Goal: Task Accomplishment & Management: Complete application form

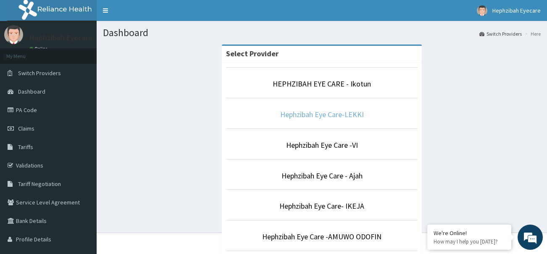
click at [305, 111] on link "Hephzibah Eye Care-LEKKI" at bounding box center [322, 115] width 84 height 10
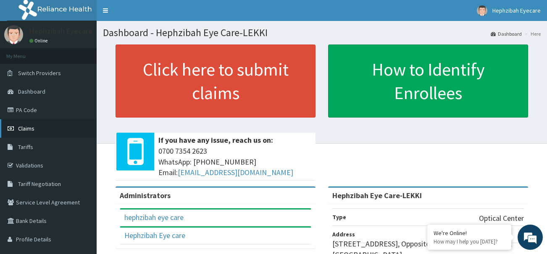
click at [27, 126] on span "Claims" at bounding box center [26, 129] width 16 height 8
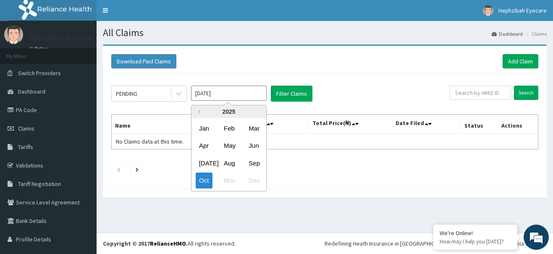
click at [232, 93] on input "Oct 2025" at bounding box center [229, 93] width 76 height 15
click at [256, 157] on div "Sep" at bounding box center [253, 163] width 17 height 16
click at [224, 97] on input "Sep 2025" at bounding box center [229, 93] width 76 height 15
click at [209, 181] on div "Oct" at bounding box center [204, 181] width 17 height 16
type input "Oct 2025"
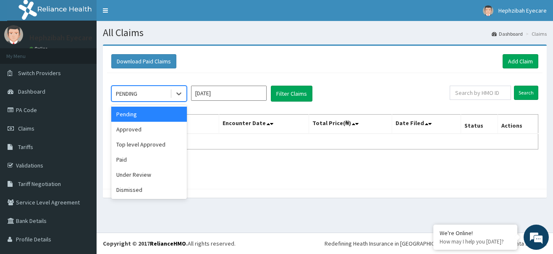
click at [144, 92] on div "PENDING" at bounding box center [141, 93] width 58 height 13
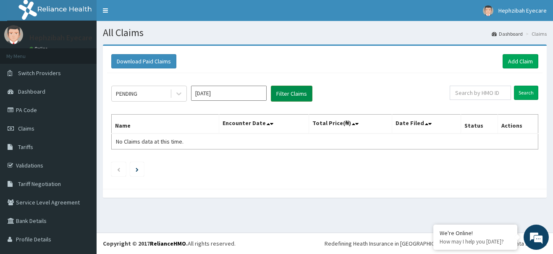
click at [286, 95] on button "Filter Claims" at bounding box center [292, 94] width 42 height 16
click at [286, 92] on button "Filter Claims" at bounding box center [292, 94] width 42 height 16
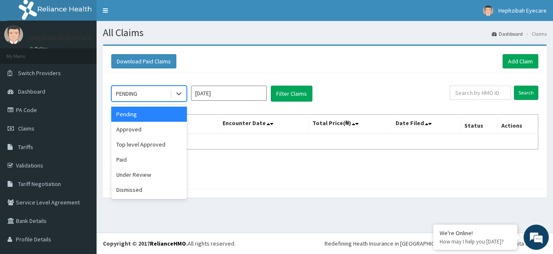
click at [151, 95] on div "PENDING" at bounding box center [141, 93] width 58 height 13
click at [135, 131] on div "Approved" at bounding box center [149, 129] width 76 height 15
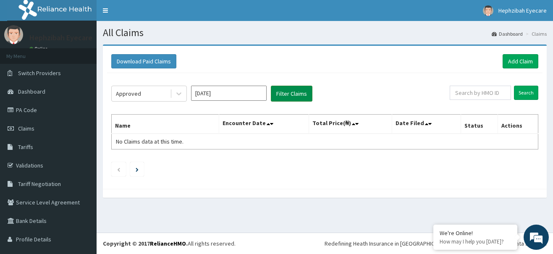
click at [295, 97] on button "Filter Claims" at bounding box center [292, 94] width 42 height 16
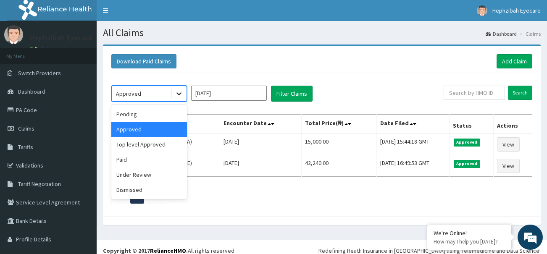
click at [181, 95] on icon at bounding box center [179, 93] width 8 height 8
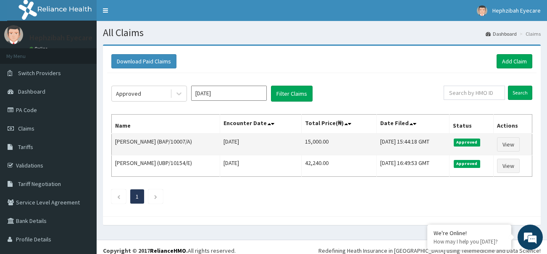
click at [320, 144] on td "15,000.00" at bounding box center [338, 145] width 75 height 22
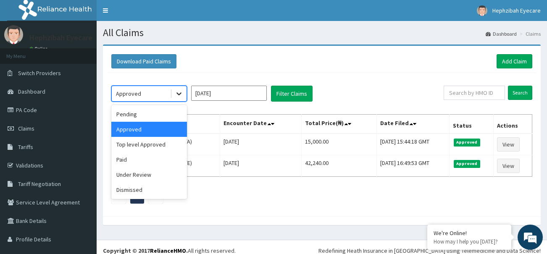
click at [181, 94] on icon at bounding box center [178, 94] width 5 height 3
click at [153, 113] on div "Pending" at bounding box center [149, 114] width 76 height 15
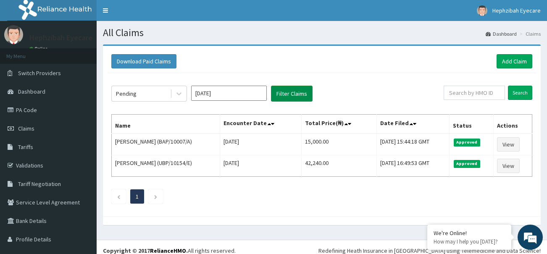
click at [288, 90] on button "Filter Claims" at bounding box center [292, 94] width 42 height 16
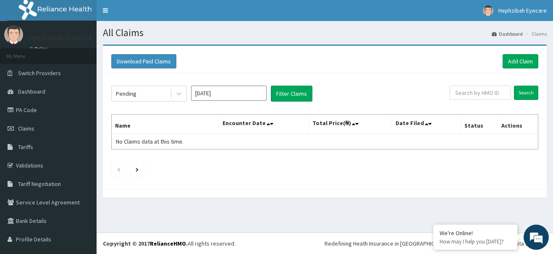
click at [338, 80] on div "Pending Oct 2025 Filter Claims Search Name Encounter Date Total Price(₦) Date F…" at bounding box center [324, 129] width 435 height 112
click at [224, 43] on section "Download Paid Claims Add Claim × Note you can only download claims within a max…" at bounding box center [325, 125] width 456 height 174
click at [223, 75] on div "Pending Oct 2025 Filter Claims Search Name Encounter Date Total Price(₦) Date F…" at bounding box center [324, 129] width 435 height 112
click at [282, 46] on div "Download Paid Claims Add Claim × Note you can only download claims within a max…" at bounding box center [325, 117] width 444 height 143
click at [368, 68] on div "Download Paid Claims Add Claim" at bounding box center [324, 61] width 427 height 14
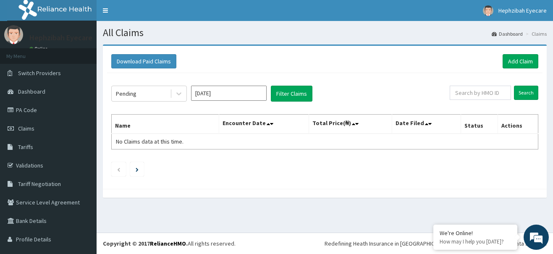
click at [368, 68] on div "Download Paid Claims Add Claim" at bounding box center [324, 61] width 427 height 14
click at [397, 69] on div "Download Paid Claims Add Claim" at bounding box center [324, 61] width 435 height 23
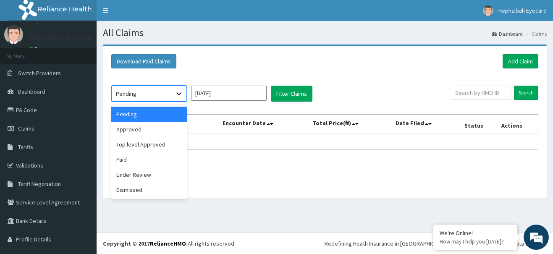
click at [178, 92] on icon at bounding box center [179, 93] width 8 height 8
click at [163, 131] on div "Approved" at bounding box center [149, 129] width 76 height 15
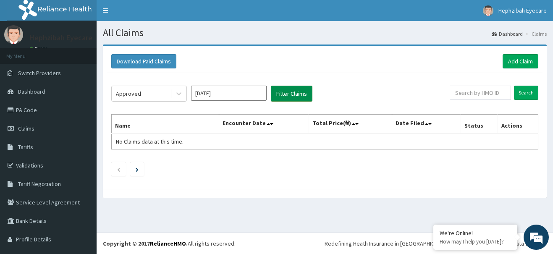
click at [302, 92] on button "Filter Claims" at bounding box center [292, 94] width 42 height 16
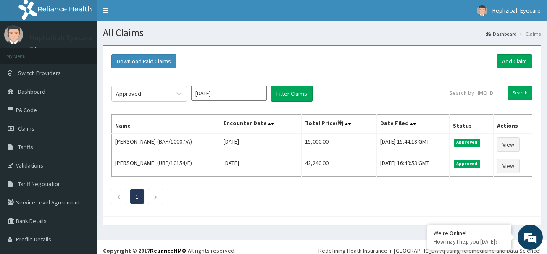
click at [202, 96] on input "Oct 2025" at bounding box center [229, 93] width 76 height 15
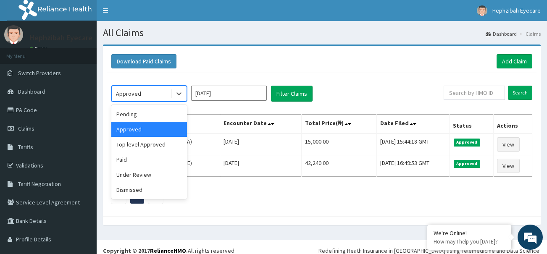
click at [167, 94] on div "Approved" at bounding box center [141, 93] width 58 height 13
click at [145, 196] on div "Dismissed" at bounding box center [149, 189] width 76 height 15
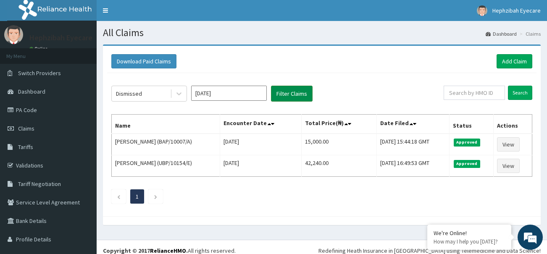
click at [298, 96] on button "Filter Claims" at bounding box center [292, 94] width 42 height 16
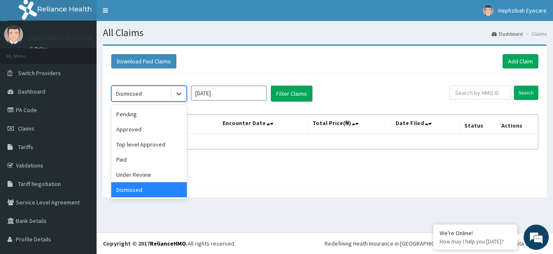
click at [160, 98] on div "Dismissed" at bounding box center [141, 93] width 58 height 13
click at [154, 118] on div "Pending" at bounding box center [149, 114] width 76 height 15
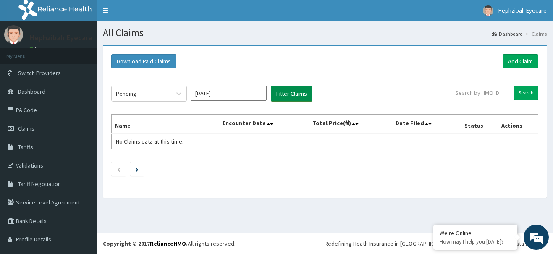
click at [291, 91] on button "Filter Claims" at bounding box center [292, 94] width 42 height 16
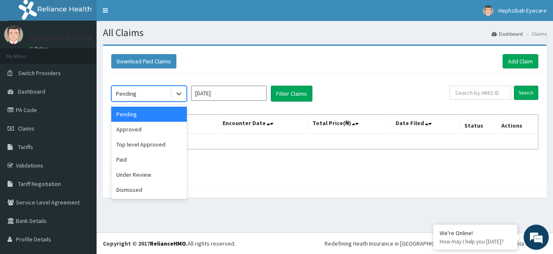
click at [140, 94] on div "Pending" at bounding box center [141, 93] width 58 height 13
click at [139, 128] on div "Approved" at bounding box center [149, 129] width 76 height 15
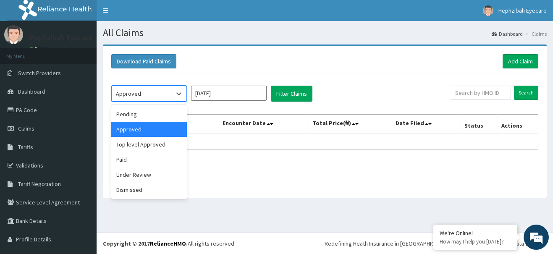
click at [141, 91] on div "Approved" at bounding box center [141, 93] width 58 height 13
click at [139, 142] on div "Top level Approved" at bounding box center [149, 144] width 76 height 15
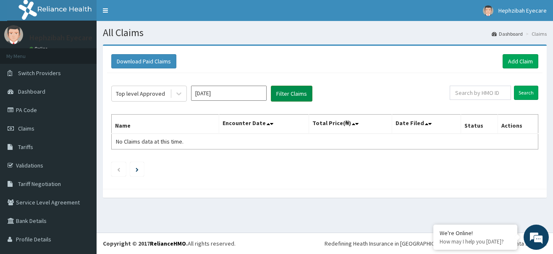
click at [300, 94] on button "Filter Claims" at bounding box center [292, 94] width 42 height 16
click at [294, 95] on button "Filter Claims" at bounding box center [292, 94] width 42 height 16
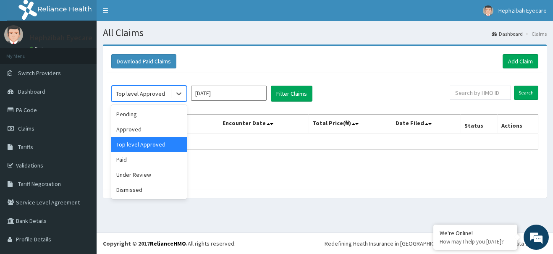
click at [161, 92] on div "Top level Approved" at bounding box center [140, 93] width 49 height 8
click at [148, 175] on div "Under Review" at bounding box center [149, 174] width 76 height 15
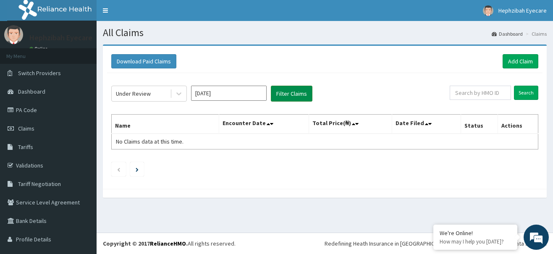
click at [302, 91] on button "Filter Claims" at bounding box center [292, 94] width 42 height 16
click at [31, 73] on span "Switch Providers" at bounding box center [39, 73] width 43 height 8
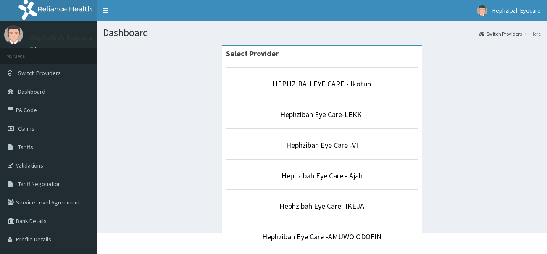
click at [302, 109] on p "Hephzibah Eye Care-LEKKI" at bounding box center [321, 114] width 191 height 11
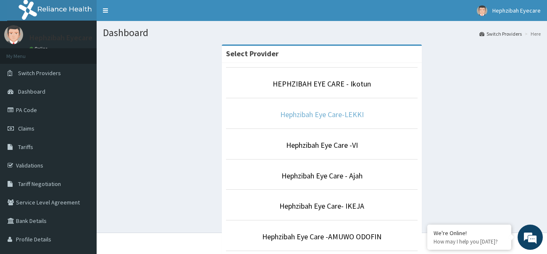
click at [303, 113] on link "Hephzibah Eye Care-LEKKI" at bounding box center [322, 115] width 84 height 10
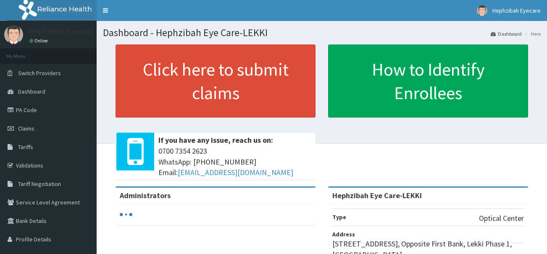
click at [34, 130] on span "Claims" at bounding box center [26, 129] width 16 height 8
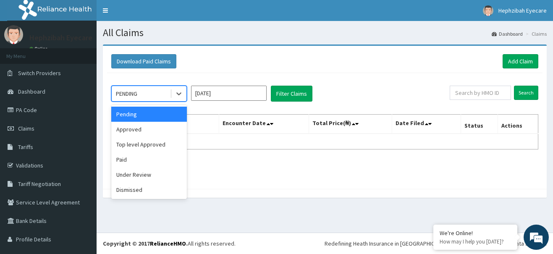
click at [151, 90] on div "PENDING" at bounding box center [141, 93] width 58 height 13
click at [144, 126] on div "Approved" at bounding box center [149, 129] width 76 height 15
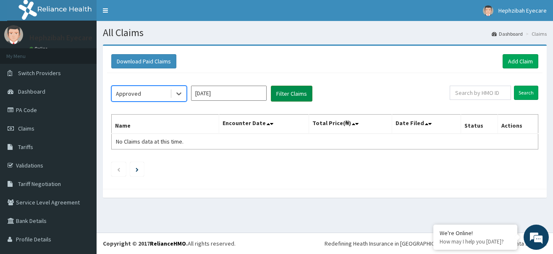
click at [291, 94] on button "Filter Claims" at bounding box center [292, 94] width 42 height 16
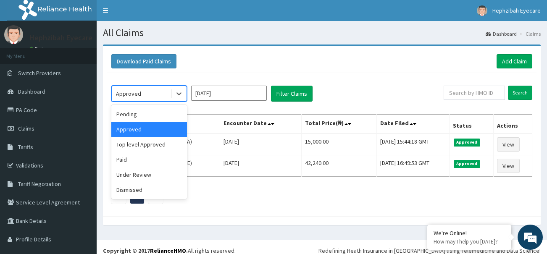
click at [158, 96] on div "Approved" at bounding box center [141, 93] width 58 height 13
click at [154, 152] on div "Top level Approved" at bounding box center [149, 144] width 76 height 15
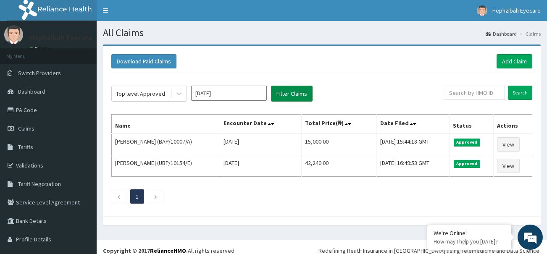
click at [286, 95] on button "Filter Claims" at bounding box center [292, 94] width 42 height 16
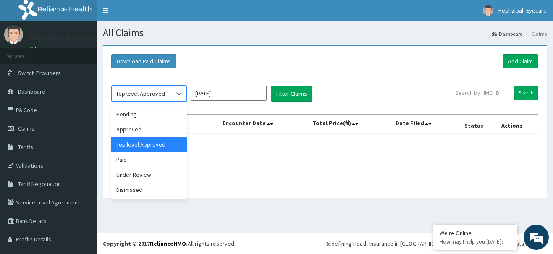
click at [153, 97] on div "Top level Approved" at bounding box center [140, 93] width 49 height 8
click at [142, 158] on div "Paid" at bounding box center [149, 159] width 76 height 15
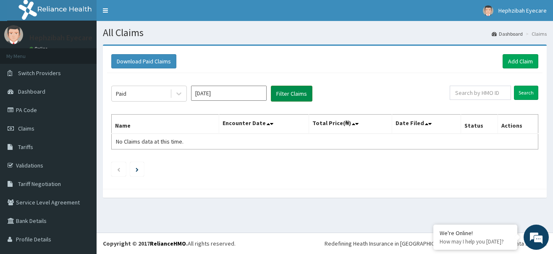
click at [295, 98] on button "Filter Claims" at bounding box center [292, 94] width 42 height 16
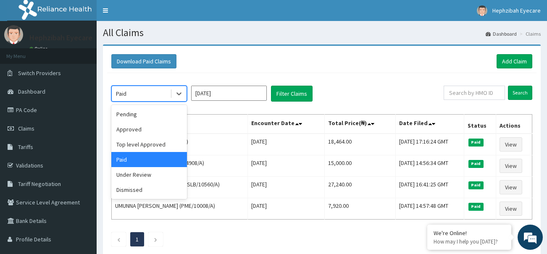
click at [134, 89] on div "Paid" at bounding box center [141, 93] width 58 height 13
click at [236, 65] on div "Download Paid Claims Add Claim" at bounding box center [321, 61] width 421 height 14
click at [163, 92] on div "Paid" at bounding box center [141, 93] width 58 height 13
click at [146, 173] on div "Under Review" at bounding box center [149, 174] width 76 height 15
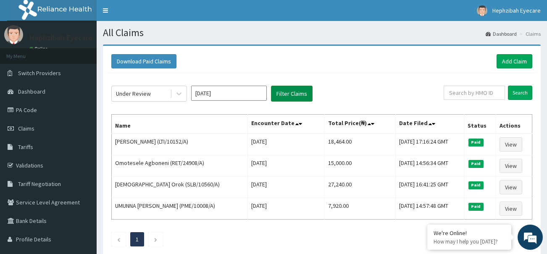
click at [298, 89] on button "Filter Claims" at bounding box center [292, 94] width 42 height 16
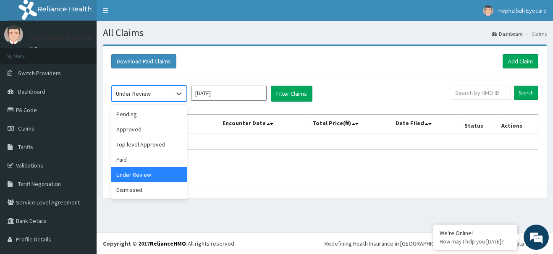
click at [154, 90] on div "Under Review" at bounding box center [141, 93] width 58 height 13
click at [142, 129] on div "Approved" at bounding box center [149, 129] width 76 height 15
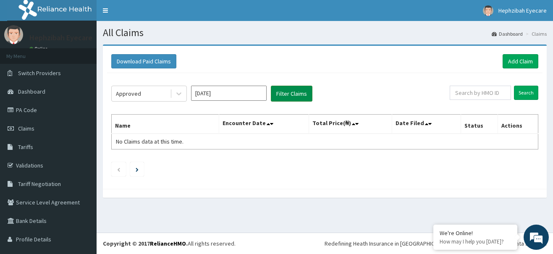
click at [283, 98] on button "Filter Claims" at bounding box center [292, 94] width 42 height 16
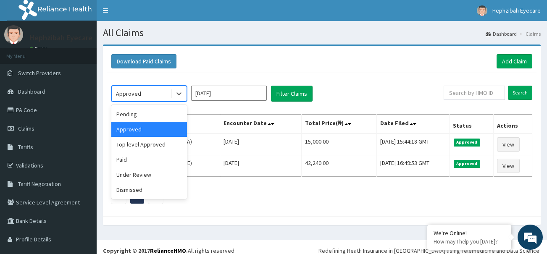
click at [161, 89] on div "Approved" at bounding box center [141, 93] width 58 height 13
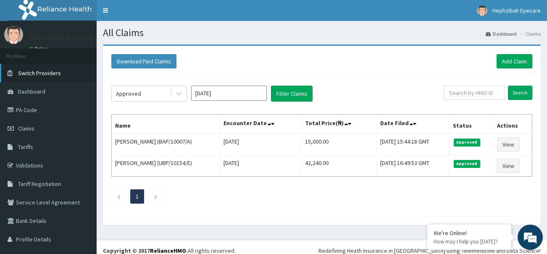
click at [31, 73] on span "Switch Providers" at bounding box center [39, 73] width 43 height 8
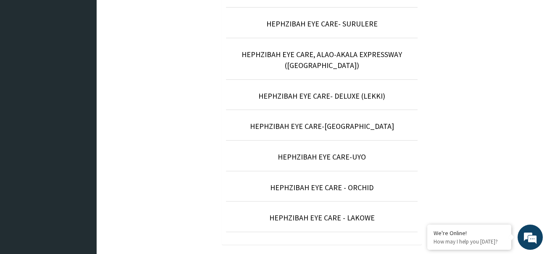
scroll to position [368, 0]
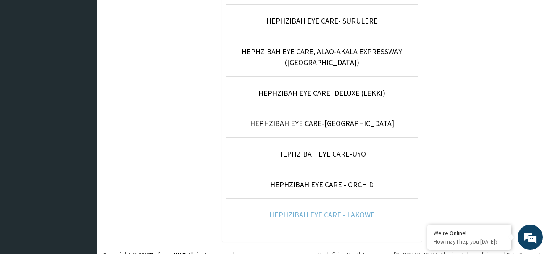
click at [353, 210] on link "HEPHZIBAH EYE CARE - LAKOWE" at bounding box center [321, 215] width 105 height 10
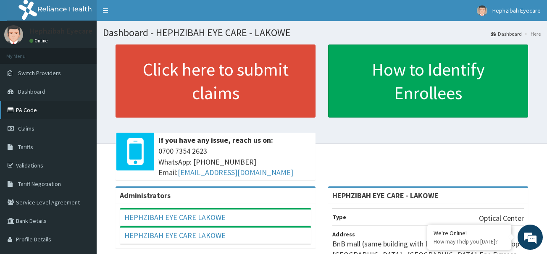
click at [33, 114] on link "PA Code" at bounding box center [48, 110] width 97 height 18
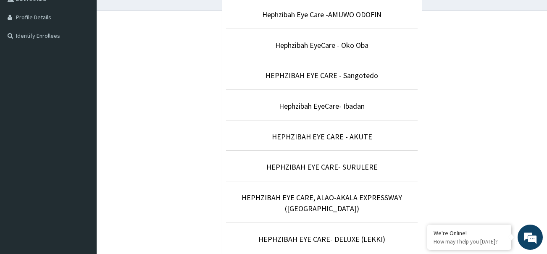
scroll to position [368, 0]
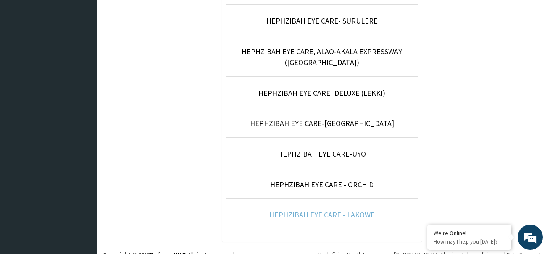
click at [372, 210] on link "HEPHZIBAH EYE CARE - LAKOWE" at bounding box center [321, 215] width 105 height 10
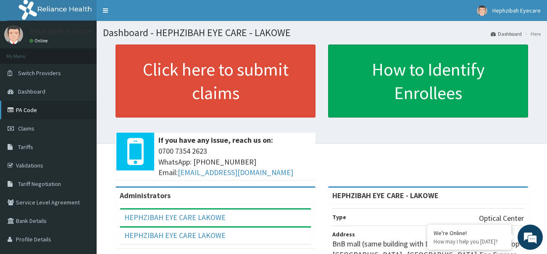
click at [41, 113] on link "PA Code" at bounding box center [48, 110] width 97 height 18
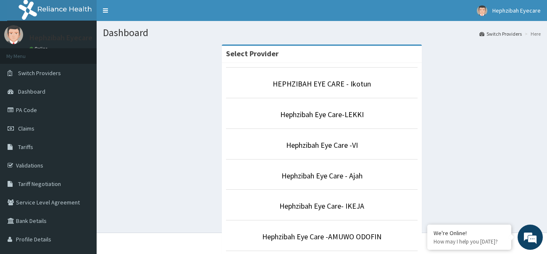
scroll to position [222, 0]
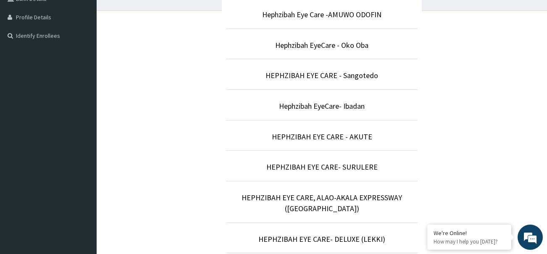
click at [364, 21] on li "Hephzibah Eye Care -AMUWO ODOFIN" at bounding box center [321, 13] width 191 height 31
click at [340, 13] on link "Hephzibah Eye Care -AMUWO ODOFIN" at bounding box center [321, 15] width 119 height 10
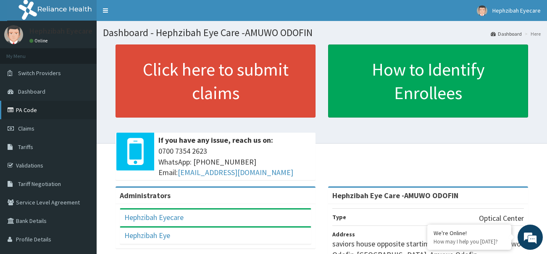
click at [32, 108] on link "PA Code" at bounding box center [48, 110] width 97 height 18
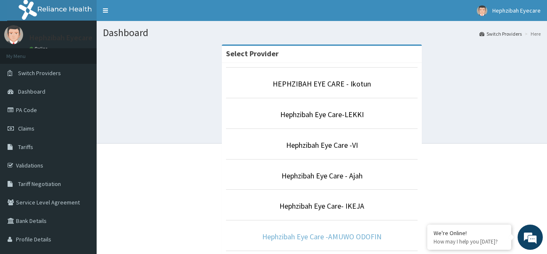
click at [293, 239] on link "Hephzibah Eye Care -AMUWO ODOFIN" at bounding box center [321, 237] width 119 height 10
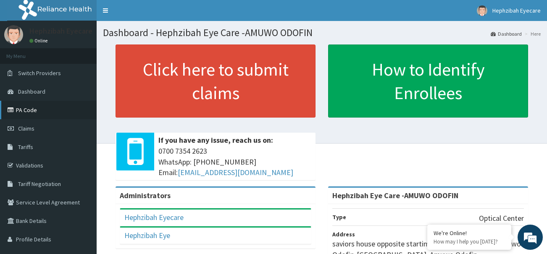
click at [23, 109] on link "PA Code" at bounding box center [48, 110] width 97 height 18
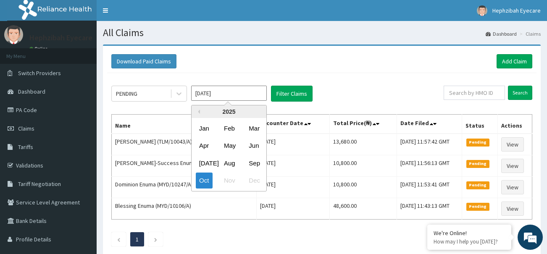
click at [199, 89] on input "Oct 2025" at bounding box center [229, 93] width 76 height 15
click at [258, 163] on div "Sep" at bounding box center [253, 163] width 17 height 16
type input "Sep 2025"
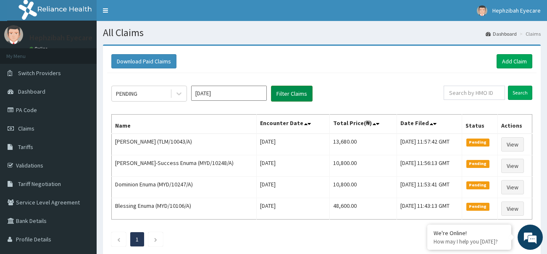
click at [291, 93] on button "Filter Claims" at bounding box center [292, 94] width 42 height 16
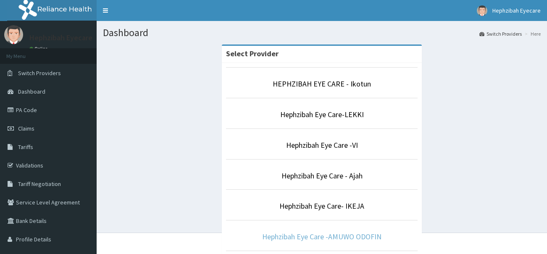
click at [344, 234] on link "Hephzibah Eye Care -AMUWO ODOFIN" at bounding box center [321, 237] width 119 height 10
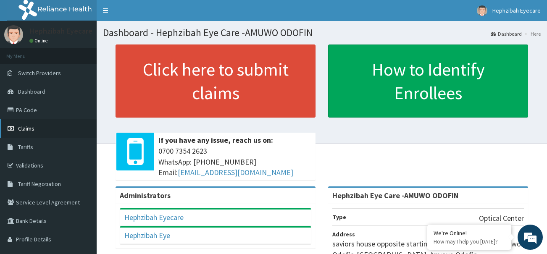
click at [31, 133] on link "Claims" at bounding box center [48, 128] width 97 height 18
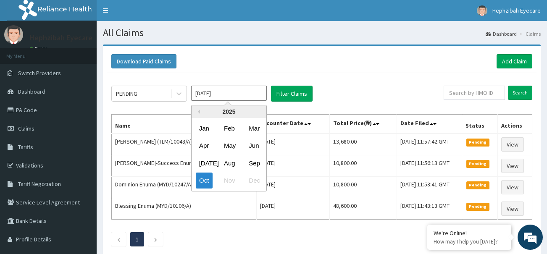
click at [211, 92] on input "[DATE]" at bounding box center [229, 93] width 76 height 15
click at [252, 161] on div "Sep" at bounding box center [253, 163] width 17 height 16
type input "[DATE]"
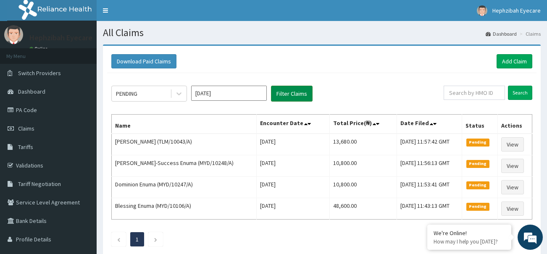
click at [291, 92] on button "Filter Claims" at bounding box center [292, 94] width 42 height 16
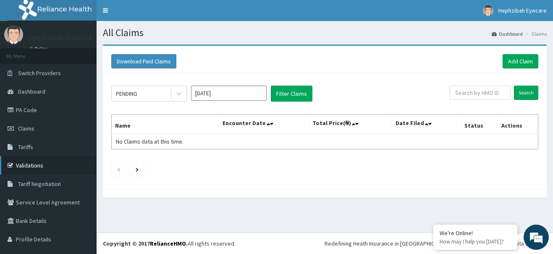
click at [95, 159] on link "Validations" at bounding box center [48, 165] width 97 height 18
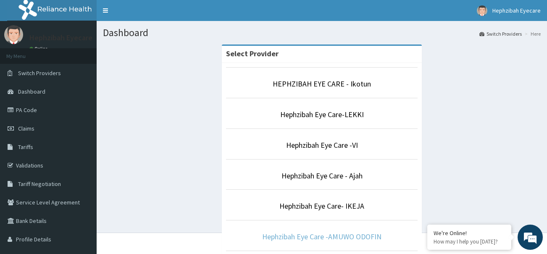
click at [321, 232] on link "Hephzibah Eye Care -AMUWO ODOFIN" at bounding box center [321, 237] width 119 height 10
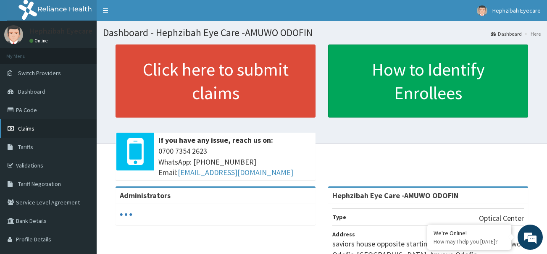
click at [33, 134] on link "Claims" at bounding box center [48, 128] width 97 height 18
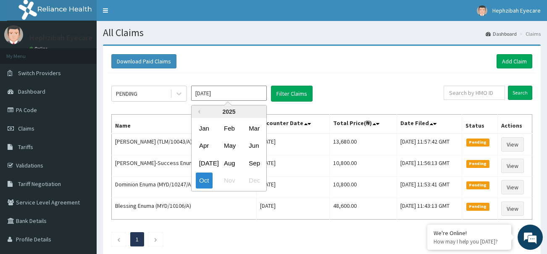
click at [205, 96] on input "[DATE]" at bounding box center [229, 93] width 76 height 15
click at [258, 162] on div "Sep" at bounding box center [253, 163] width 17 height 16
type input "[DATE]"
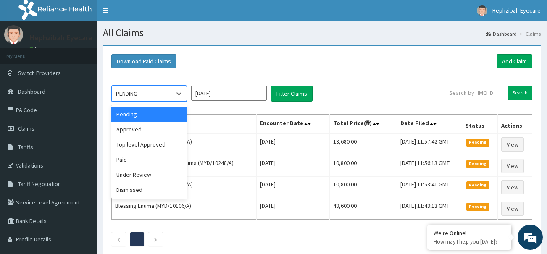
click at [153, 95] on div "PENDING" at bounding box center [141, 93] width 58 height 13
click at [148, 128] on div "Approved" at bounding box center [149, 129] width 76 height 15
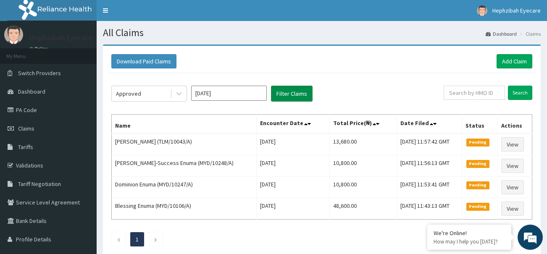
click at [299, 95] on button "Filter Claims" at bounding box center [292, 94] width 42 height 16
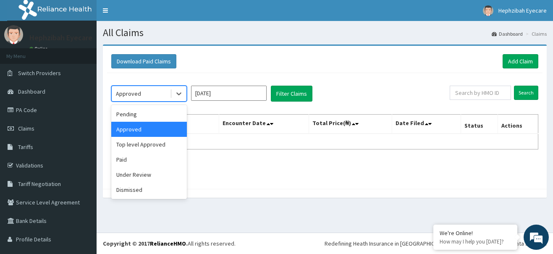
click at [145, 89] on div "Approved" at bounding box center [141, 93] width 58 height 13
click at [135, 145] on div "Top level Approved" at bounding box center [149, 144] width 76 height 15
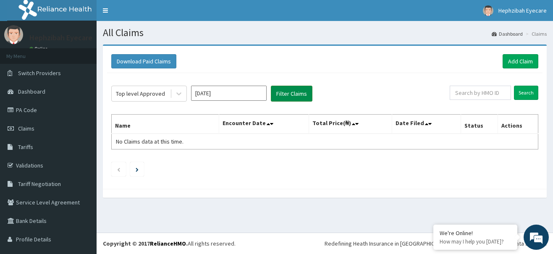
click at [291, 98] on button "Filter Claims" at bounding box center [292, 94] width 42 height 16
click at [292, 90] on button "Filter Claims" at bounding box center [292, 94] width 42 height 16
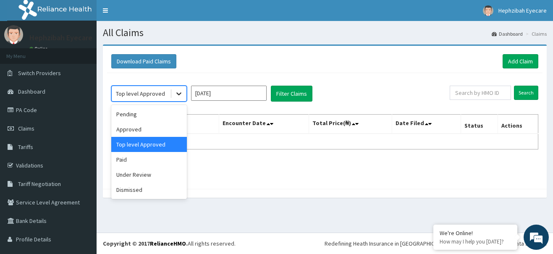
click at [177, 98] on icon at bounding box center [179, 93] width 8 height 8
click at [154, 157] on div "Paid" at bounding box center [149, 159] width 76 height 15
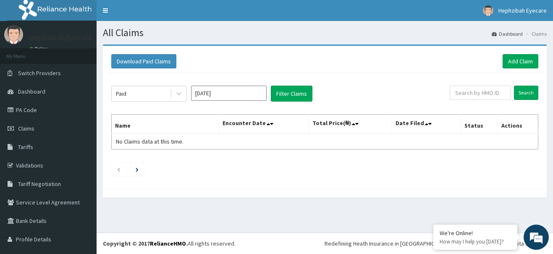
click at [284, 102] on div "Paid Sep 2025 Filter Claims Search Name Encounter Date Total Price(₦) Date File…" at bounding box center [324, 129] width 435 height 112
click at [284, 98] on button "Filter Claims" at bounding box center [292, 94] width 42 height 16
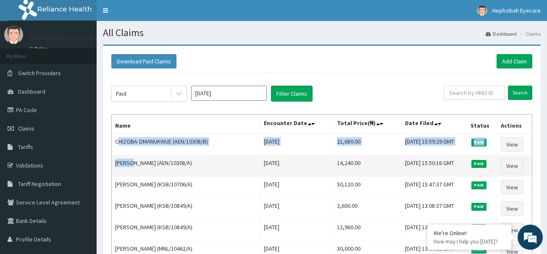
drag, startPoint x: 117, startPoint y: 141, endPoint x: 134, endPoint y: 167, distance: 30.4
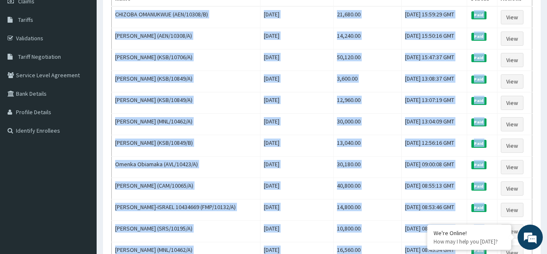
scroll to position [350, 0]
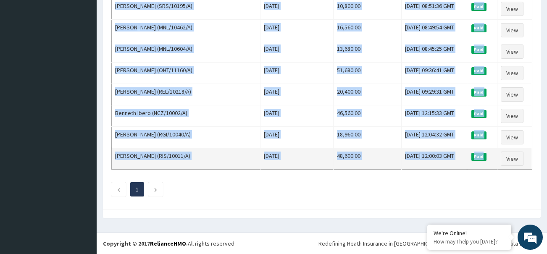
drag, startPoint x: 115, startPoint y: 144, endPoint x: 498, endPoint y: 163, distance: 383.9
copy tbody "CHIZOBA OMANUKWUE (AEN/10308/B) Sat Sep 27 2025 21,680.00 Tue, 30 Sep 2025 15:5…"
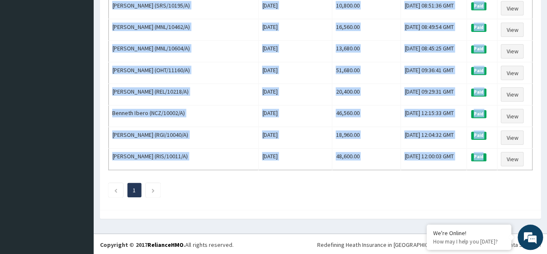
scroll to position [349, 0]
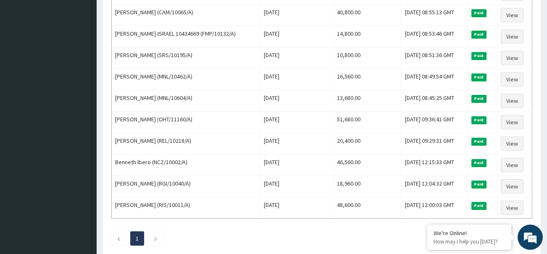
scroll to position [302, 0]
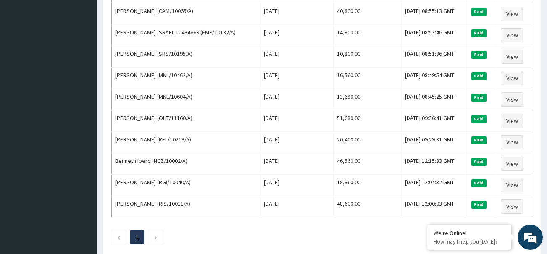
click at [545, 78] on div "Download Paid Claims Add Claim × Note you can only download claims within a max…" at bounding box center [322, 9] width 450 height 532
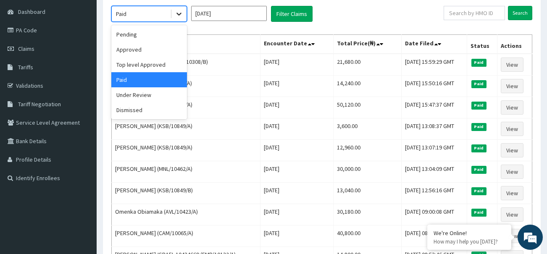
click at [177, 12] on icon at bounding box center [179, 14] width 8 height 8
click at [150, 94] on div "Under Review" at bounding box center [149, 94] width 76 height 15
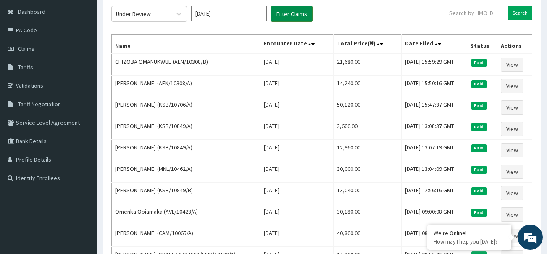
click at [282, 7] on button "Filter Claims" at bounding box center [292, 14] width 42 height 16
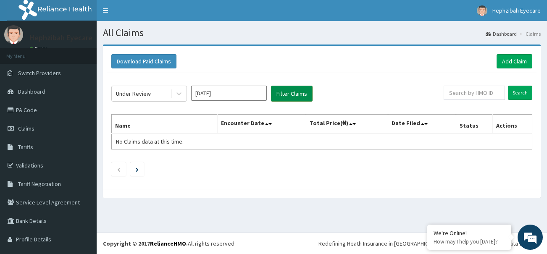
scroll to position [0, 0]
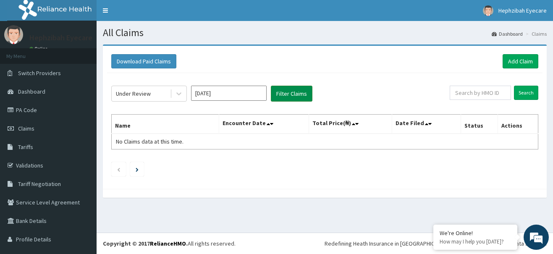
click at [298, 95] on button "Filter Claims" at bounding box center [292, 94] width 42 height 16
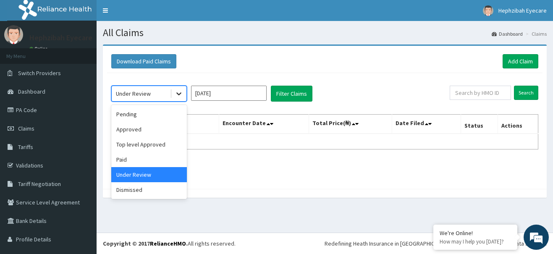
click at [173, 93] on div at bounding box center [178, 93] width 15 height 15
click at [147, 187] on div "Dismissed" at bounding box center [149, 189] width 76 height 15
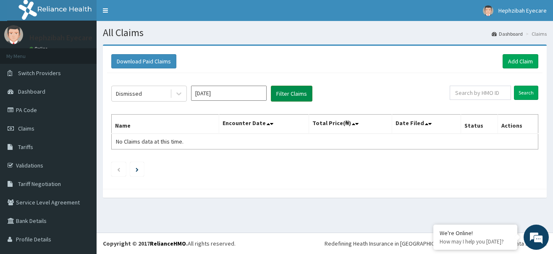
click at [288, 93] on button "Filter Claims" at bounding box center [292, 94] width 42 height 16
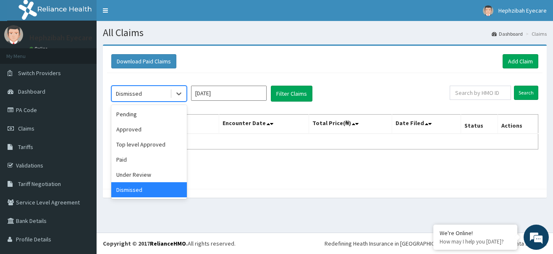
click at [171, 96] on span at bounding box center [171, 93] width 0 height 8
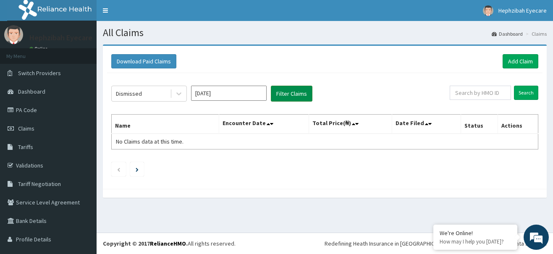
click at [279, 89] on button "Filter Claims" at bounding box center [292, 94] width 42 height 16
click at [279, 93] on button "Filter Claims" at bounding box center [292, 94] width 42 height 16
click at [297, 95] on button "Filter Claims" at bounding box center [292, 94] width 42 height 16
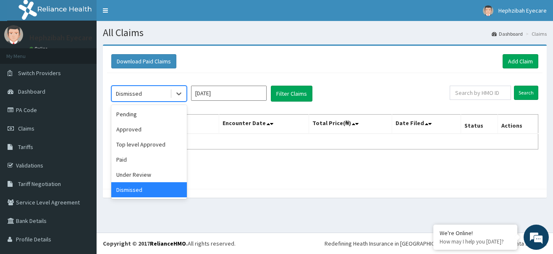
click at [151, 99] on div "Dismissed" at bounding box center [141, 93] width 58 height 13
click at [143, 157] on div "Paid" at bounding box center [149, 159] width 76 height 15
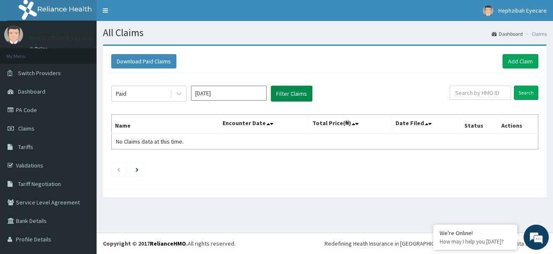
click at [285, 91] on button "Filter Claims" at bounding box center [292, 94] width 42 height 16
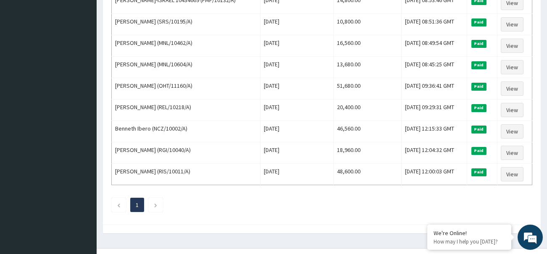
scroll to position [350, 0]
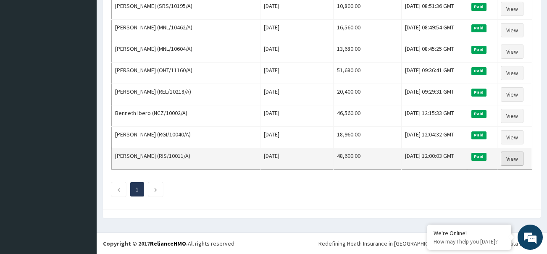
click at [512, 161] on link "View" at bounding box center [512, 159] width 23 height 14
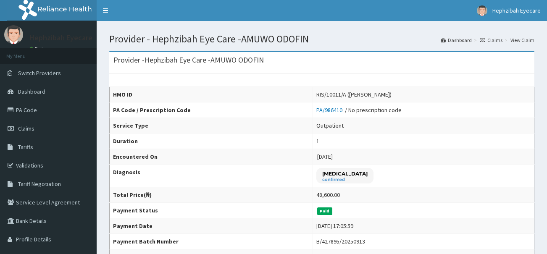
click at [517, 145] on td "1" at bounding box center [422, 142] width 221 height 16
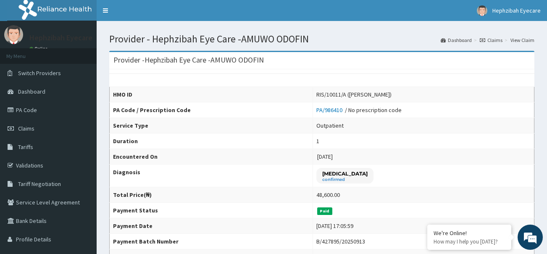
click at [489, 37] on link "Claims" at bounding box center [491, 40] width 23 height 7
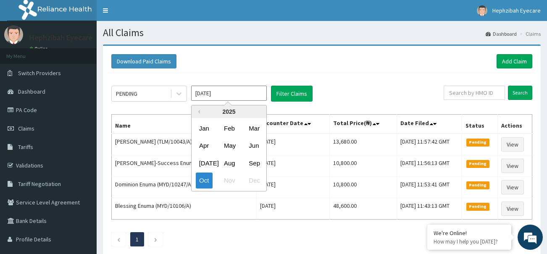
click at [208, 95] on input "[DATE]" at bounding box center [229, 93] width 76 height 15
click at [258, 164] on div "Sep" at bounding box center [253, 163] width 17 height 16
type input "[DATE]"
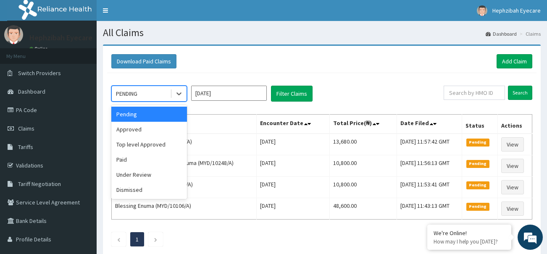
click at [155, 97] on div "PENDING" at bounding box center [141, 93] width 58 height 13
click at [142, 161] on div "Paid" at bounding box center [149, 159] width 76 height 15
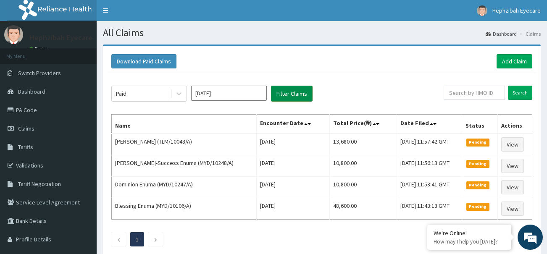
click at [279, 95] on button "Filter Claims" at bounding box center [292, 94] width 42 height 16
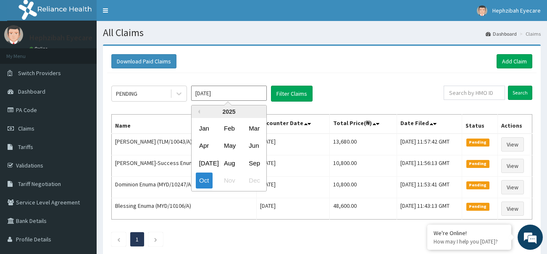
click at [232, 99] on input "[DATE]" at bounding box center [229, 93] width 76 height 15
click at [257, 162] on div "Sep" at bounding box center [253, 163] width 17 height 16
type input "[DATE]"
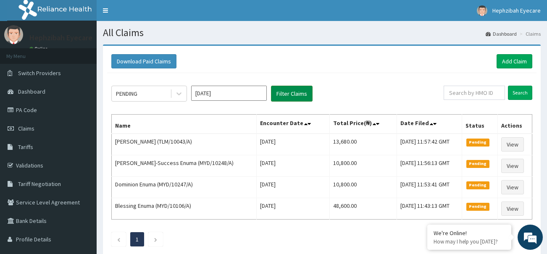
click at [301, 98] on button "Filter Claims" at bounding box center [292, 94] width 42 height 16
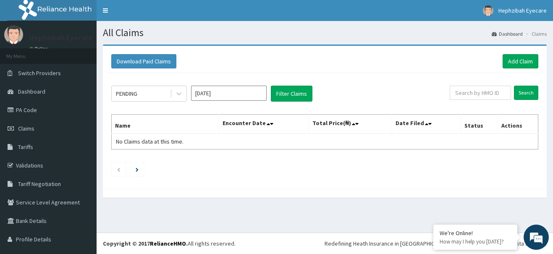
click at [215, 93] on input "[DATE]" at bounding box center [229, 93] width 76 height 15
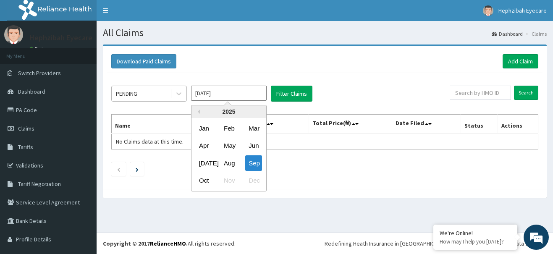
click at [127, 87] on div "PENDING" at bounding box center [141, 93] width 58 height 13
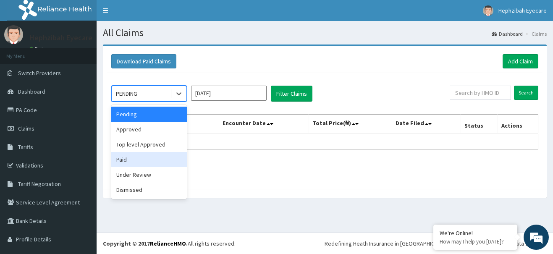
click at [128, 155] on div "Paid" at bounding box center [149, 159] width 76 height 15
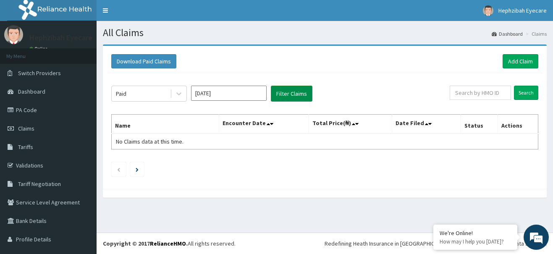
click at [307, 97] on button "Filter Claims" at bounding box center [292, 94] width 42 height 16
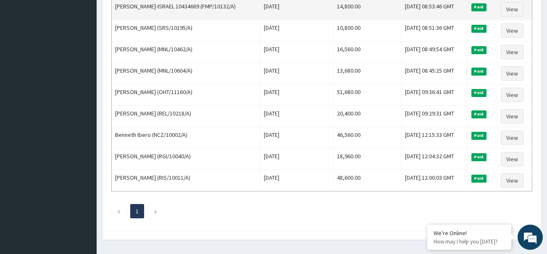
scroll to position [336, 0]
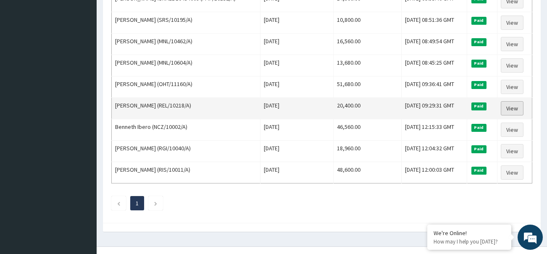
click at [508, 108] on link "View" at bounding box center [512, 108] width 23 height 14
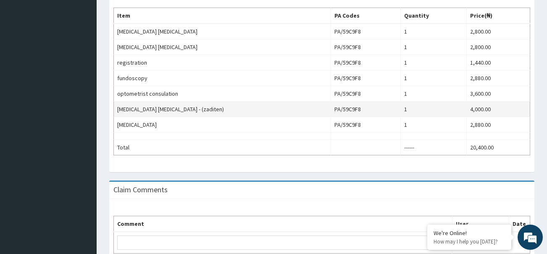
scroll to position [351, 0]
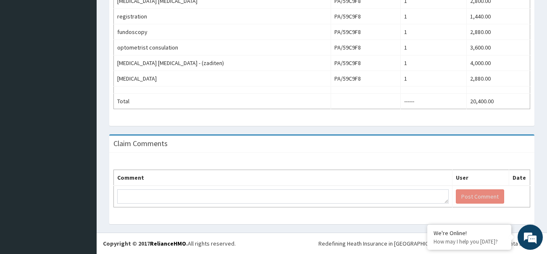
drag, startPoint x: 411, startPoint y: 148, endPoint x: 362, endPoint y: 211, distance: 80.2
click at [362, 211] on div "Comment User Date Post Comment" at bounding box center [321, 188] width 425 height 71
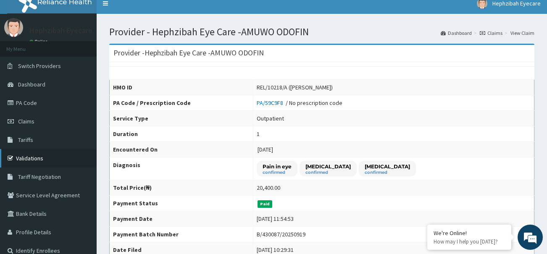
scroll to position [0, 0]
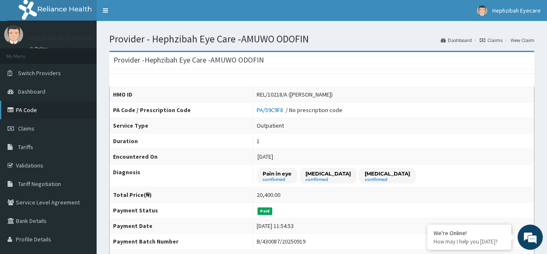
click at [27, 110] on link "PA Code" at bounding box center [48, 110] width 97 height 18
click at [25, 112] on link "PA Code" at bounding box center [48, 110] width 97 height 18
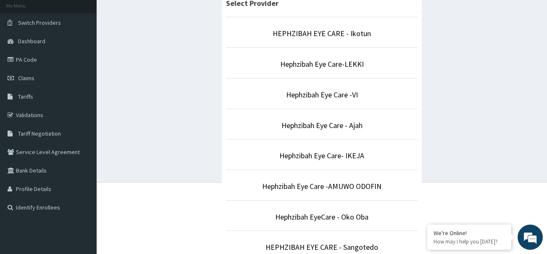
scroll to position [126, 0]
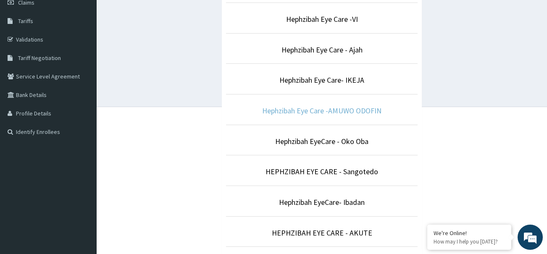
click at [334, 114] on link "Hephzibah Eye Care -AMUWO ODOFIN" at bounding box center [321, 111] width 119 height 10
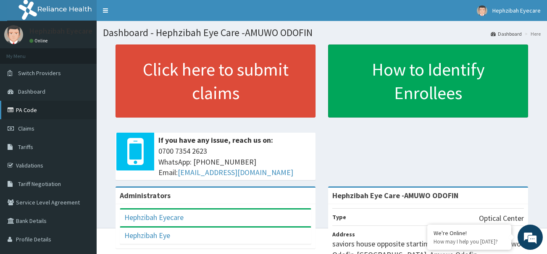
click at [36, 108] on link "PA Code" at bounding box center [48, 110] width 97 height 18
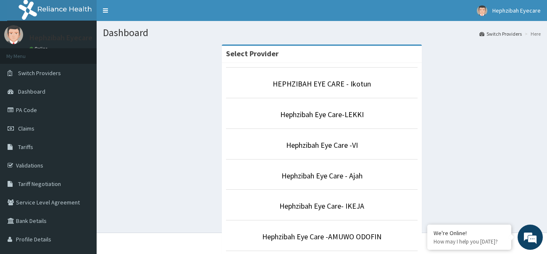
click at [329, 223] on li "Hephzibah Eye Care -AMUWO ODOFIN" at bounding box center [321, 235] width 191 height 31
click at [327, 232] on link "Hephzibah Eye Care -AMUWO ODOFIN" at bounding box center [321, 237] width 119 height 10
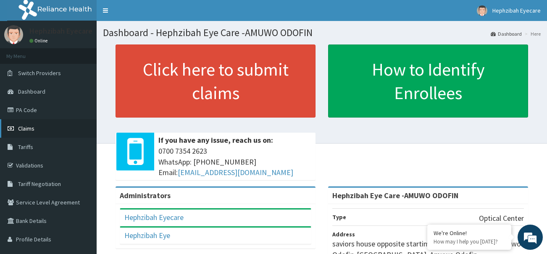
click at [26, 127] on span "Claims" at bounding box center [26, 129] width 16 height 8
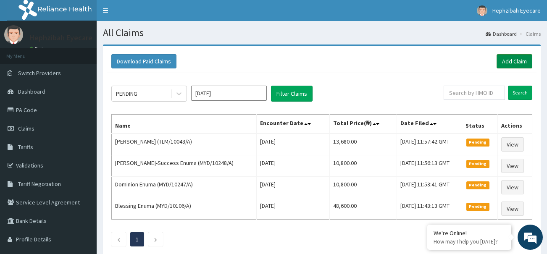
click at [517, 62] on link "Add Claim" at bounding box center [514, 61] width 36 height 14
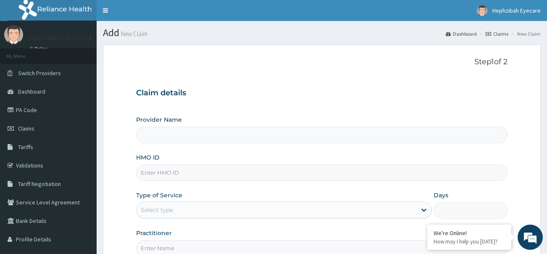
type input "Hephzibah Eye Care -AMUWO ODOFIN"
click at [232, 176] on input "HMO ID" at bounding box center [321, 173] width 371 height 16
paste input "LAC/10056/A"
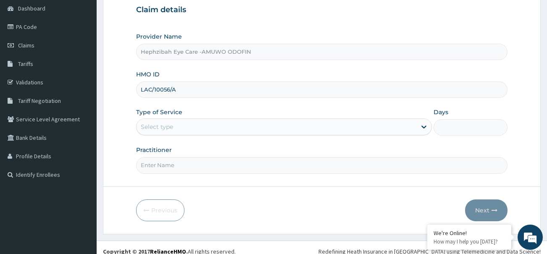
scroll to position [84, 0]
type input "LAC/10056/A"
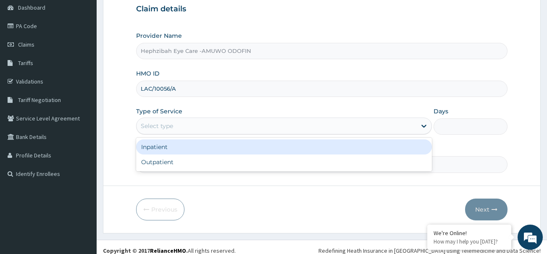
click at [231, 134] on div "Select type" at bounding box center [284, 126] width 296 height 17
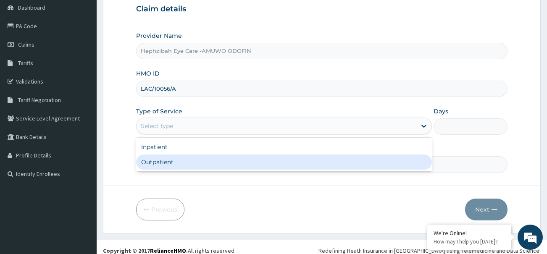
click at [229, 164] on div "Outpatient" at bounding box center [284, 162] width 296 height 15
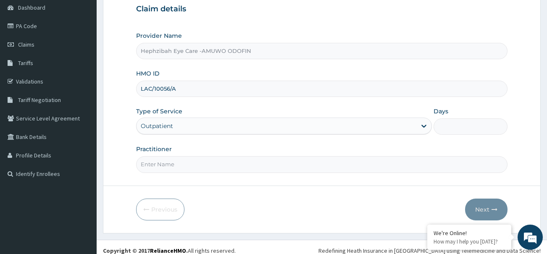
type input "1"
click at [238, 173] on form "Step 1 of 2 Claim details Provider Name Hephzibah Eye Care -AMUWO ODOFIN HMO ID…" at bounding box center [322, 97] width 438 height 273
click at [244, 163] on input "Practitioner" at bounding box center [321, 164] width 371 height 16
type input "DR CHIOMA"
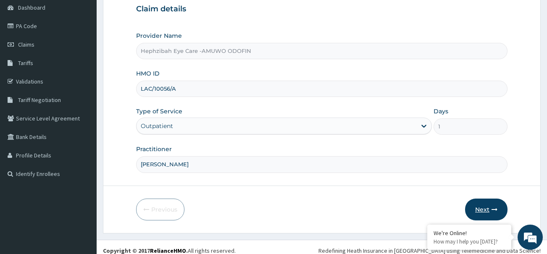
click at [480, 207] on button "Next" at bounding box center [486, 210] width 42 height 22
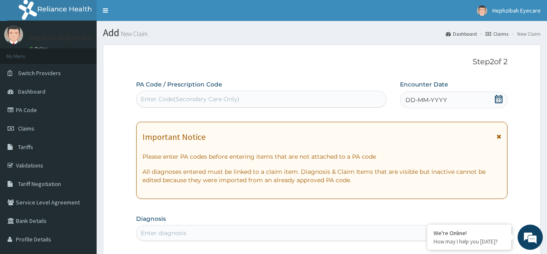
click at [220, 97] on div "Enter Code(Secondary Care Only)" at bounding box center [190, 99] width 99 height 8
paste input "PA/202EFA"
type input "PA/202EFA"
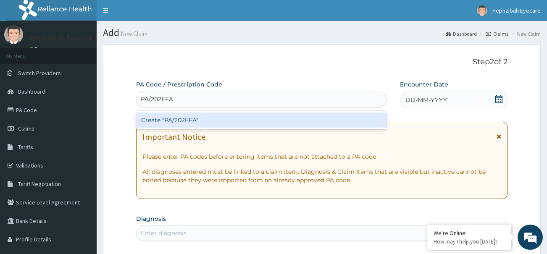
click at [251, 118] on div "Create "PA/202EFA"" at bounding box center [261, 120] width 250 height 15
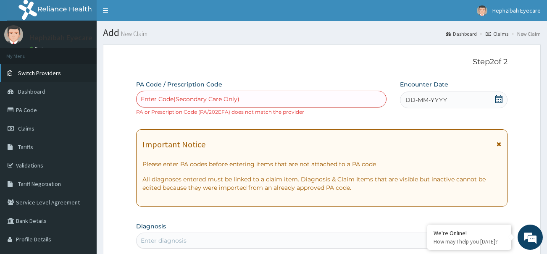
click at [36, 71] on span "Switch Providers" at bounding box center [39, 73] width 43 height 8
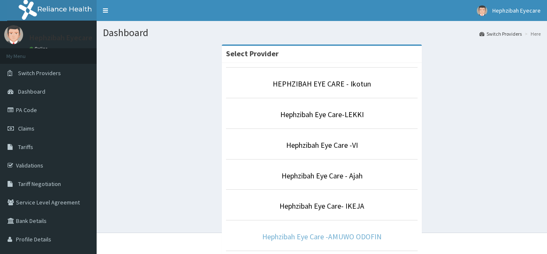
click at [321, 237] on link "Hephzibah Eye Care -AMUWO ODOFIN" at bounding box center [321, 237] width 119 height 10
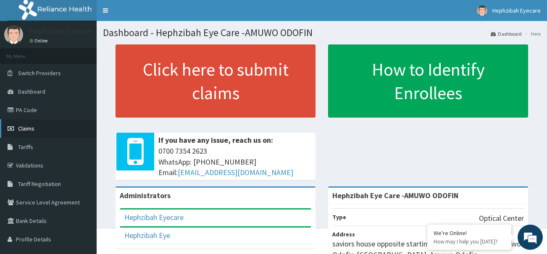
click at [33, 123] on link "Claims" at bounding box center [48, 128] width 97 height 18
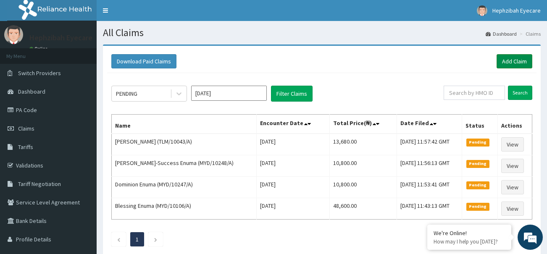
click at [510, 63] on link "Add Claim" at bounding box center [514, 61] width 36 height 14
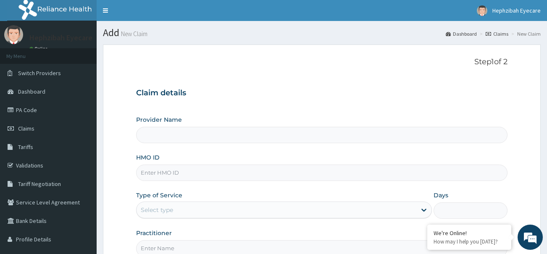
type input "Hephzibah Eye Care -AMUWO ODOFIN"
click at [202, 170] on input "HMO ID" at bounding box center [321, 173] width 371 height 16
paste input "LAC/10056/A"
type input "LAC/10056/A"
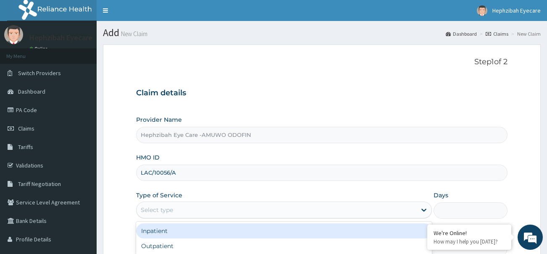
click at [216, 213] on div "Select type" at bounding box center [276, 209] width 280 height 13
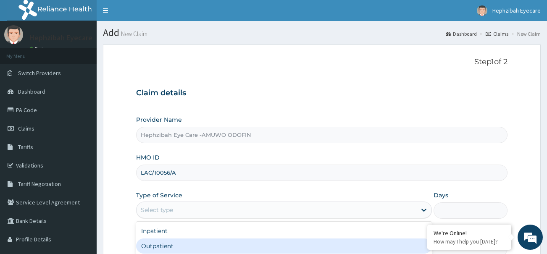
click at [198, 243] on div "Outpatient" at bounding box center [284, 246] width 296 height 15
type input "1"
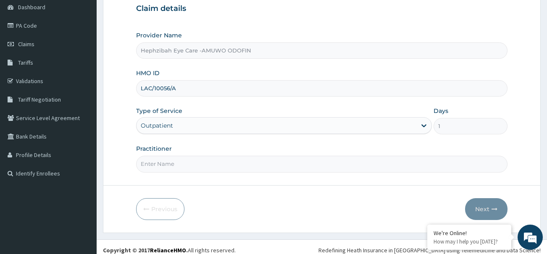
scroll to position [91, 0]
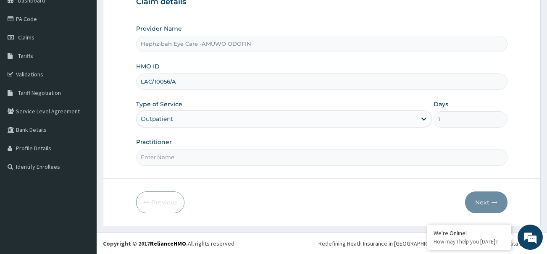
click at [180, 150] on input "Practitioner" at bounding box center [321, 157] width 371 height 16
type input "[PERSON_NAME]"
click at [487, 199] on button "Next" at bounding box center [486, 202] width 42 height 22
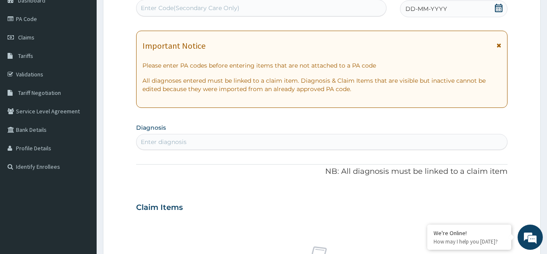
click at [229, 11] on div "Enter Code(Secondary Care Only)" at bounding box center [190, 8] width 99 height 8
click at [230, 8] on div "Enter Code(Secondary Care Only)" at bounding box center [190, 8] width 99 height 8
paste input "PA/202EFA"
type input "PA/202EFA"
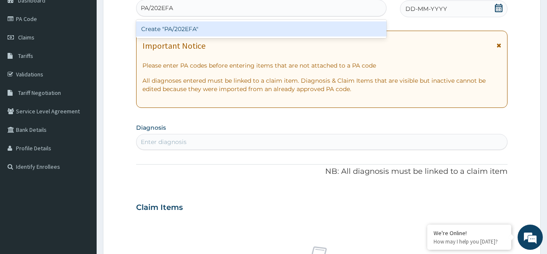
click at [224, 28] on div "Create "PA/202EFA"" at bounding box center [261, 28] width 250 height 15
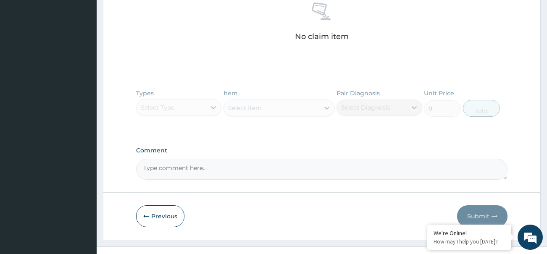
scroll to position [357, 0]
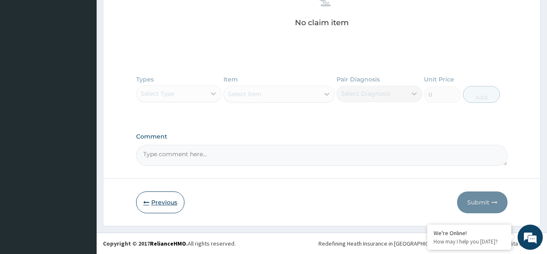
click at [168, 200] on button "Previous" at bounding box center [160, 202] width 48 height 22
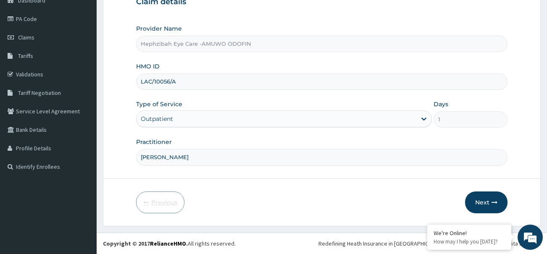
scroll to position [91, 0]
click at [163, 81] on input "LAC/10056/A" at bounding box center [321, 81] width 371 height 16
paste input "GSV/11621/A"
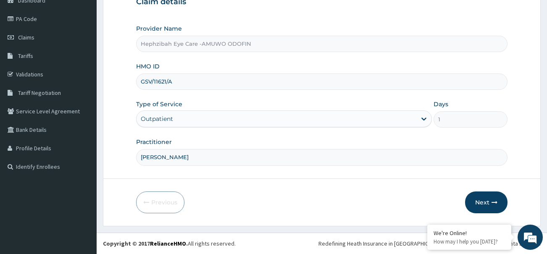
type input "GSV/11621/A"
click at [220, 178] on form "Step 1 of 2 Claim details Provider Name Hephzibah Eye Care -AMUWO ODOFIN HMO ID…" at bounding box center [322, 89] width 438 height 273
click at [473, 203] on button "Next" at bounding box center [486, 202] width 42 height 22
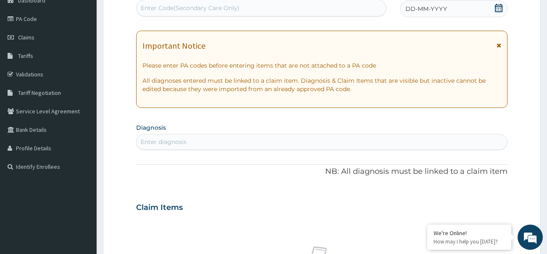
click at [231, 3] on div "Enter Code(Secondary Care Only)" at bounding box center [260, 7] width 249 height 13
paste input "PA/A829FB"
type input "PA/A829FB"
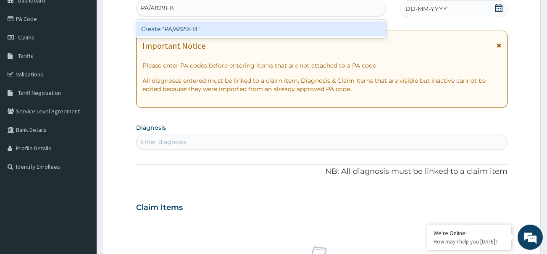
click at [226, 29] on div "Create "PA/A829FB"" at bounding box center [261, 28] width 250 height 15
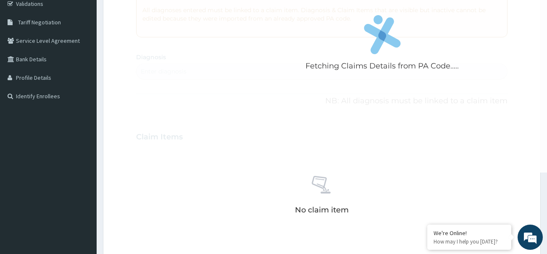
scroll to position [252, 0]
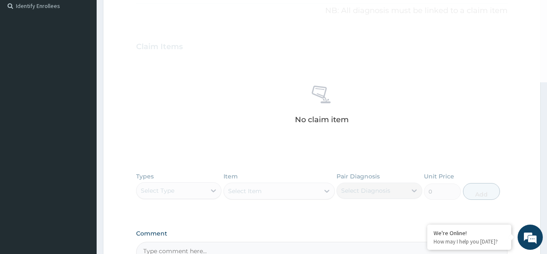
click at [273, 109] on div "No claim item" at bounding box center [321, 106] width 371 height 97
click at [272, 109] on div "No claim item" at bounding box center [321, 106] width 371 height 97
drag, startPoint x: 267, startPoint y: 110, endPoint x: 258, endPoint y: 112, distance: 9.4
click at [258, 112] on div "No claim item" at bounding box center [321, 106] width 371 height 97
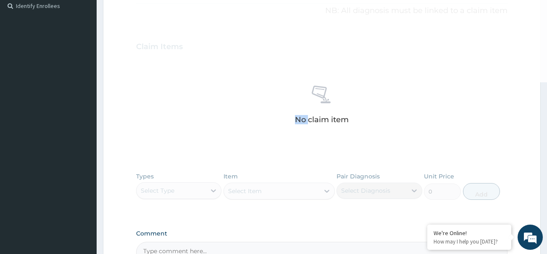
click at [258, 112] on div "No claim item" at bounding box center [321, 106] width 371 height 97
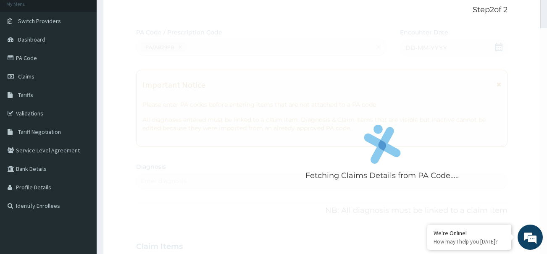
scroll to position [42, 0]
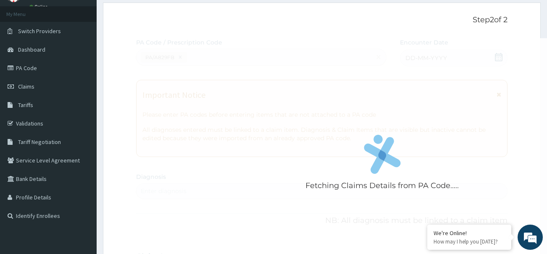
click at [325, 78] on div "Fetching Claims Details from PA Code....." at bounding box center [382, 165] width 492 height 254
click at [321, 71] on div "Fetching Claims Details from PA Code....." at bounding box center [382, 165] width 492 height 254
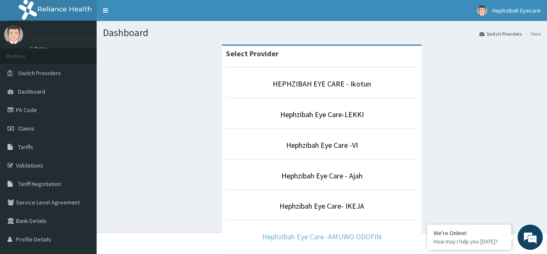
drag, startPoint x: 334, startPoint y: 240, endPoint x: 339, endPoint y: 239, distance: 5.1
click at [335, 239] on link "Hephzibah Eye Care -AMUWO ODOFIN" at bounding box center [321, 237] width 119 height 10
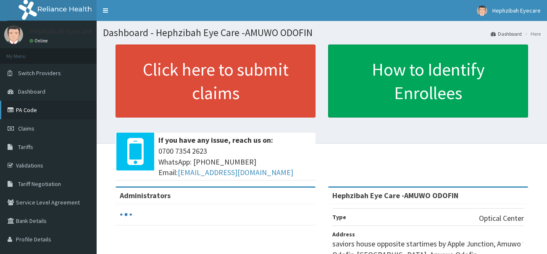
click at [20, 105] on link "PA Code" at bounding box center [48, 110] width 97 height 18
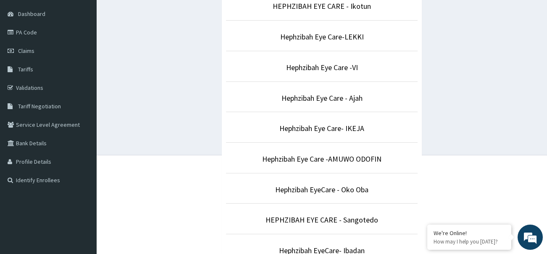
scroll to position [126, 0]
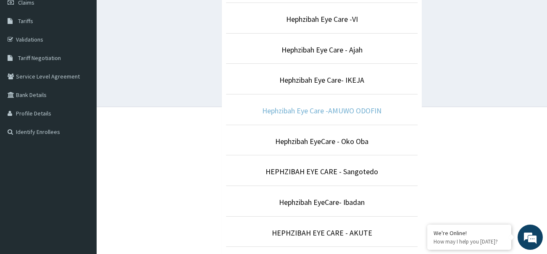
click at [311, 110] on link "Hephzibah Eye Care -AMUWO ODOFIN" at bounding box center [321, 111] width 119 height 10
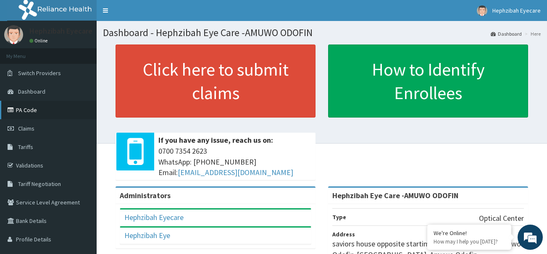
click at [18, 113] on link "PA Code" at bounding box center [48, 110] width 97 height 18
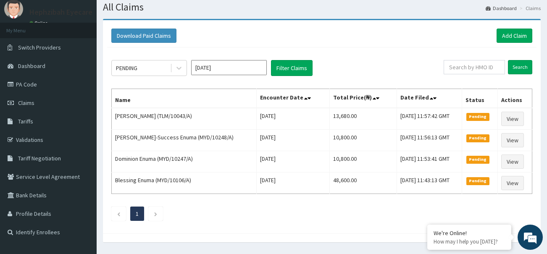
scroll to position [50, 0]
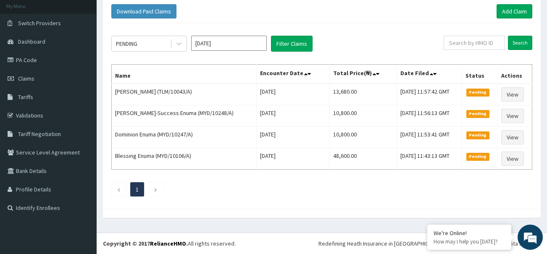
click at [226, 40] on input "Oct 2025" at bounding box center [229, 43] width 76 height 15
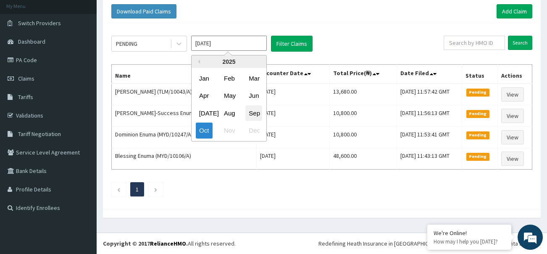
click at [253, 114] on div "Sep" at bounding box center [253, 113] width 17 height 16
type input "Sep 2025"
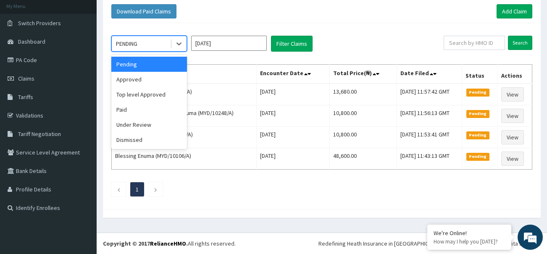
click at [145, 37] on div "PENDING" at bounding box center [149, 44] width 76 height 16
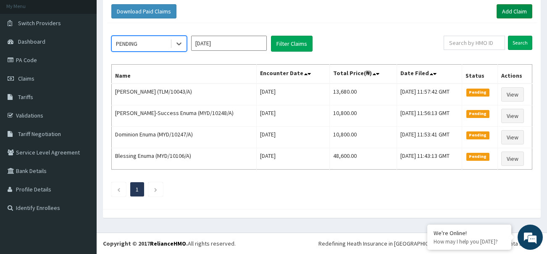
click at [514, 8] on link "Add Claim" at bounding box center [514, 11] width 36 height 14
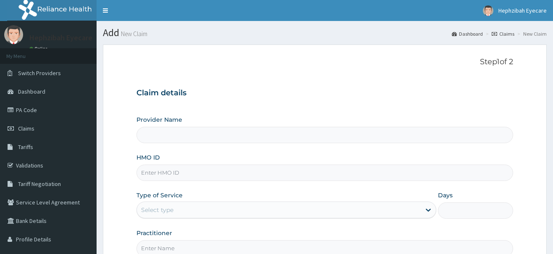
type input "Hephzibah Eye Care -AMUWO ODOFIN"
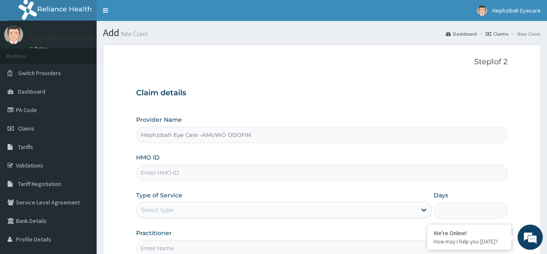
paste input "GSV/11621/A"
type input "GSV/11621/A"
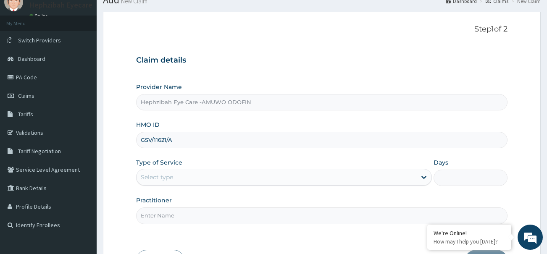
scroll to position [84, 0]
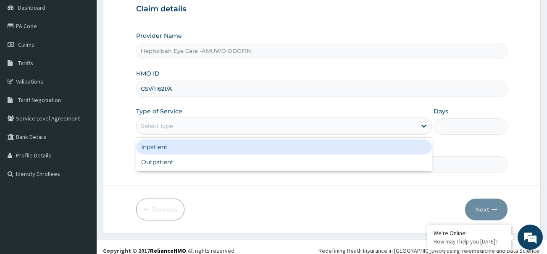
click at [181, 122] on div "Select type" at bounding box center [276, 125] width 280 height 13
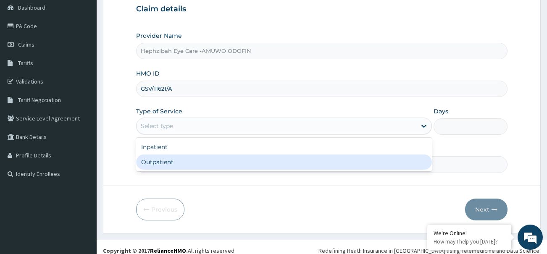
click at [175, 159] on div "Outpatient" at bounding box center [284, 162] width 296 height 15
type input "1"
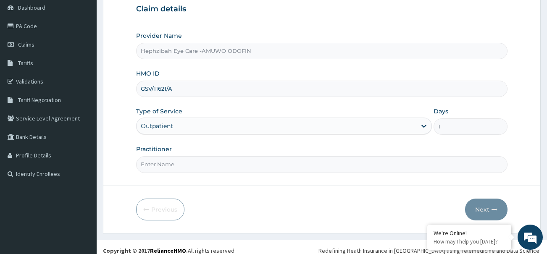
click at [175, 168] on input "Practitioner" at bounding box center [321, 164] width 371 height 16
type input "DR ANDY"
click at [493, 207] on icon "button" at bounding box center [494, 210] width 6 height 6
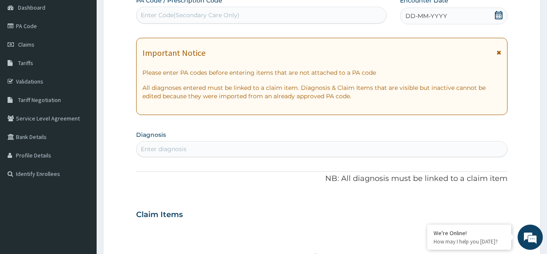
click at [202, 20] on div "Enter Code(Secondary Care Only)" at bounding box center [260, 14] width 249 height 13
paste input "PA/A829FB"
type input "PA/A829FB"
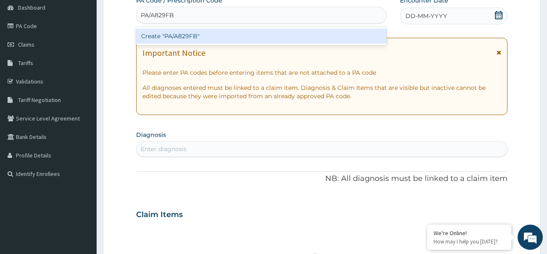
click at [251, 34] on div "Create "PA/A829FB"" at bounding box center [261, 36] width 250 height 15
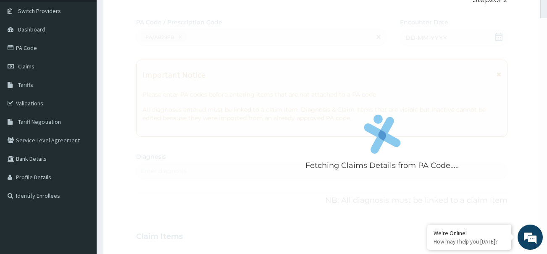
scroll to position [42, 0]
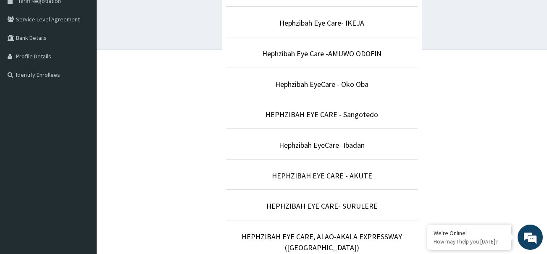
scroll to position [158, 0]
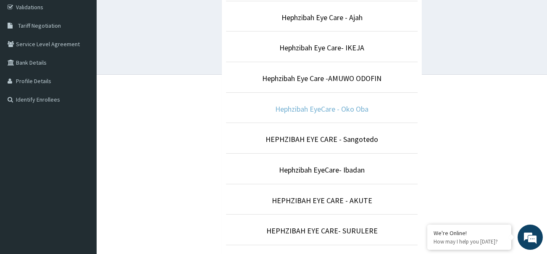
click at [341, 111] on link "Hephzibah EyeCare - Oko Oba" at bounding box center [321, 109] width 93 height 10
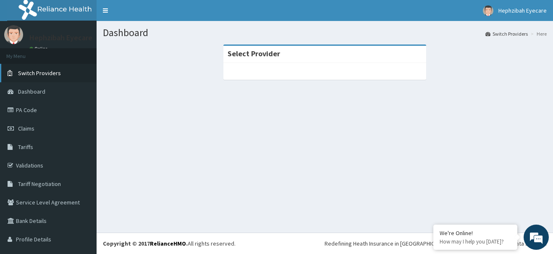
click at [47, 77] on link "Switch Providers" at bounding box center [48, 73] width 97 height 18
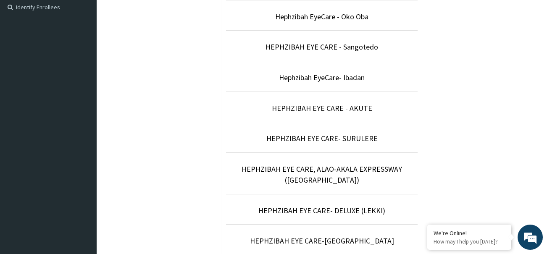
scroll to position [252, 0]
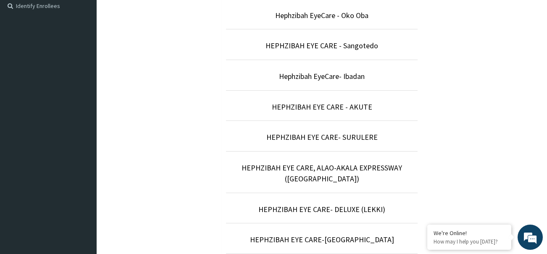
drag, startPoint x: 321, startPoint y: 56, endPoint x: 304, endPoint y: 97, distance: 44.8
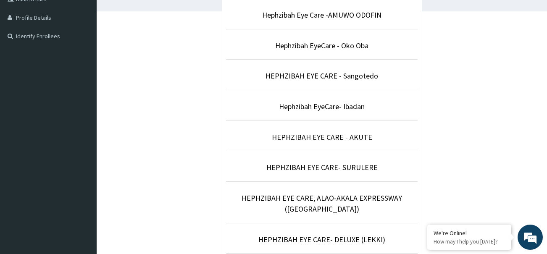
scroll to position [210, 0]
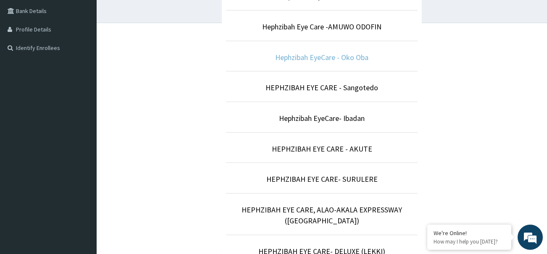
click at [312, 57] on link "Hephzibah EyeCare - Oko Oba" at bounding box center [321, 57] width 93 height 10
